Goal: Information Seeking & Learning: Check status

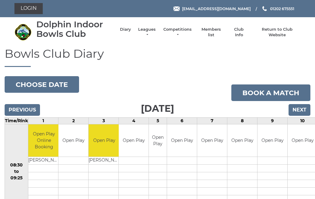
click at [152, 34] on link "Leagues" at bounding box center [146, 32] width 19 height 11
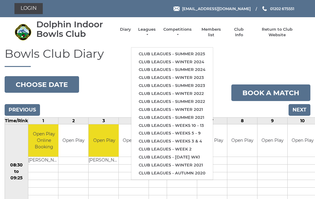
click at [188, 52] on link "Club leagues - Summer 2025" at bounding box center [171, 54] width 81 height 8
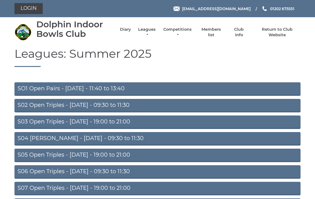
click at [136, 152] on link "S05 Open Triples - [DATE] - 19:00 to 21:00" at bounding box center [157, 156] width 286 height 14
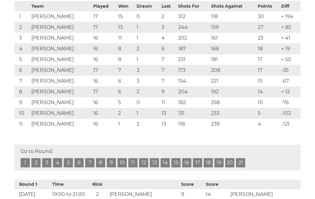
scroll to position [123, 0]
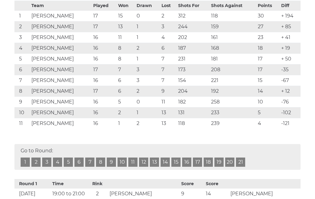
click at [210, 164] on link "18" at bounding box center [207, 162] width 9 height 9
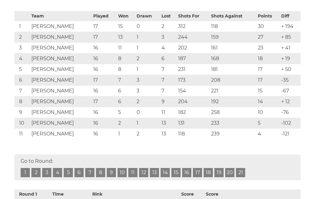
scroll to position [113, 0]
click at [273, 160] on div "Go to Round: 1 2 3 4 5 6 7 8 9 10 11 12 13 14 15 16 17 18 19 20 21" at bounding box center [157, 167] width 286 height 26
click at [244, 168] on link "21" at bounding box center [240, 172] width 9 height 9
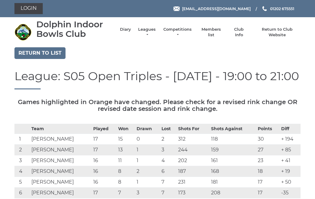
click at [151, 32] on link "Leagues" at bounding box center [146, 32] width 19 height 11
